Goal: Find specific page/section: Find specific page/section

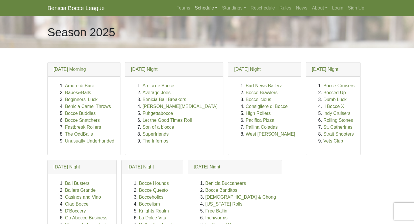
click at [198, 9] on link "Schedule" at bounding box center [206, 7] width 27 height 11
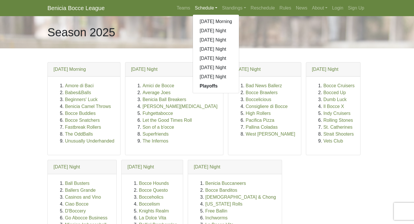
click at [198, 9] on link "Schedule" at bounding box center [206, 7] width 27 height 11
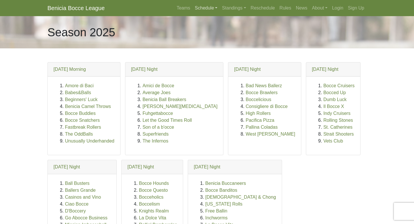
click at [198, 6] on link "Schedule" at bounding box center [206, 7] width 27 height 11
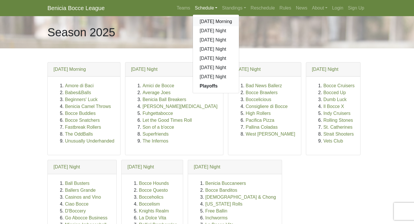
click at [202, 18] on link "[DATE] Morning" at bounding box center [216, 21] width 46 height 9
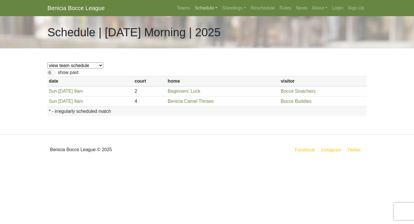
click at [196, 5] on link "Schedule" at bounding box center [206, 7] width 27 height 11
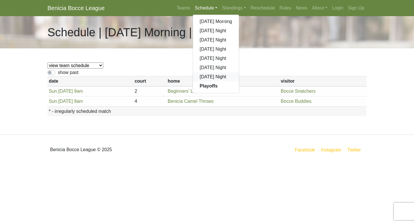
click at [204, 76] on link "[DATE] Night" at bounding box center [216, 76] width 46 height 9
